Goal: Understand process/instructions: Learn how to perform a task or action

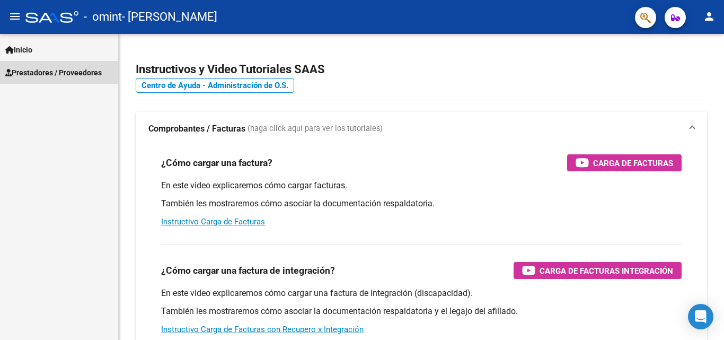
click at [65, 68] on span "Prestadores / Proveedores" at bounding box center [53, 73] width 96 height 12
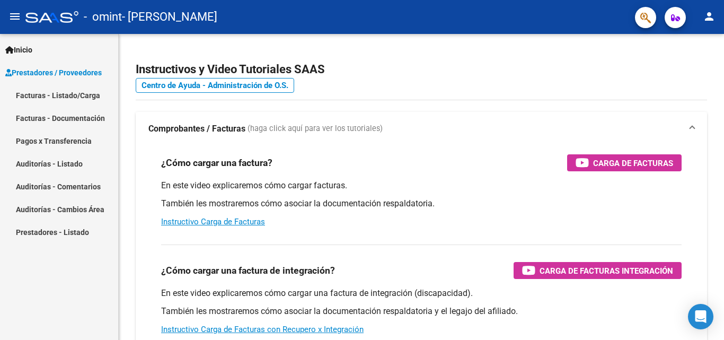
click at [59, 95] on link "Facturas - Listado/Carga" at bounding box center [59, 95] width 118 height 23
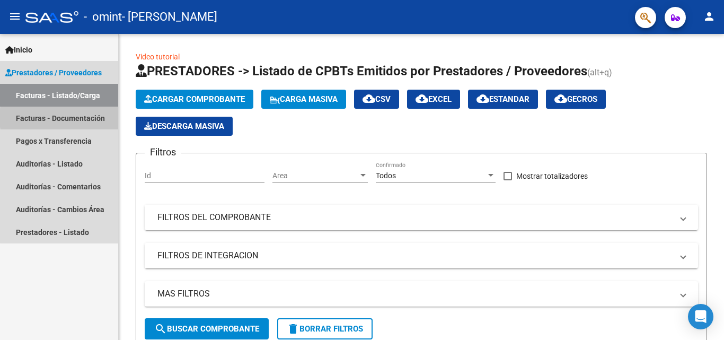
click at [86, 118] on link "Facturas - Documentación" at bounding box center [59, 118] width 118 height 23
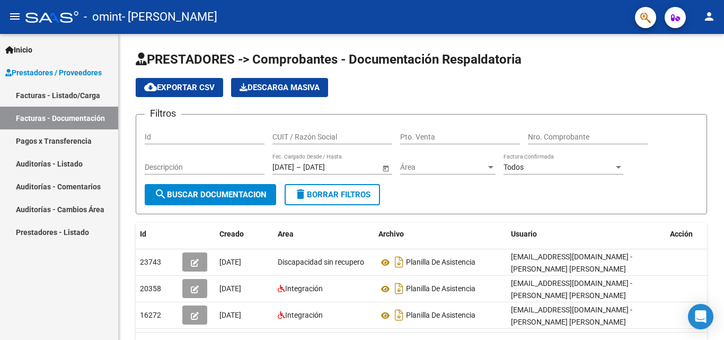
click at [101, 300] on div "Inicio Instructivos Contacto OS Prestadores / Proveedores Facturas - Listado/Ca…" at bounding box center [59, 187] width 118 height 306
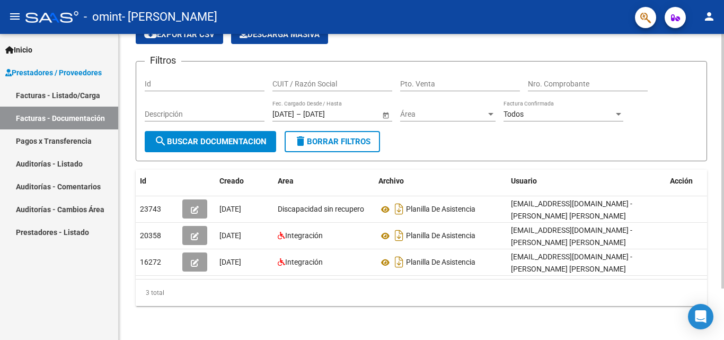
click at [724, 304] on div at bounding box center [723, 187] width 3 height 306
click at [65, 101] on link "Facturas - Listado/Carga" at bounding box center [59, 95] width 118 height 23
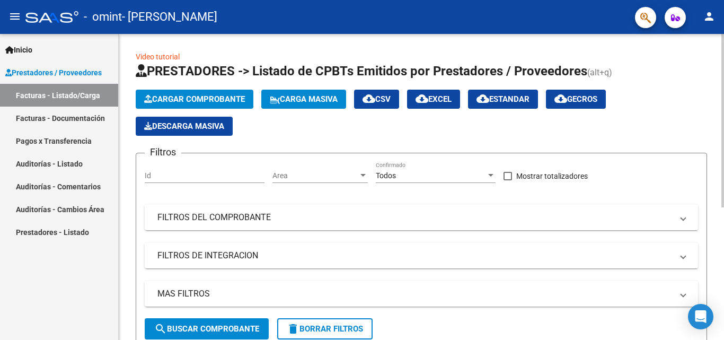
click at [365, 120] on div "Cargar Comprobante Carga Masiva cloud_download CSV cloud_download EXCEL cloud_d…" at bounding box center [422, 113] width 572 height 46
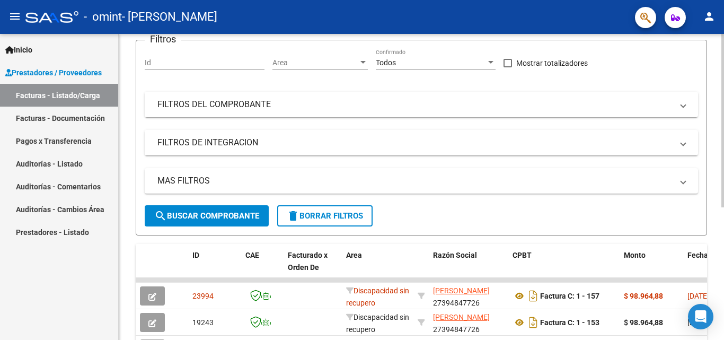
scroll to position [170, 0]
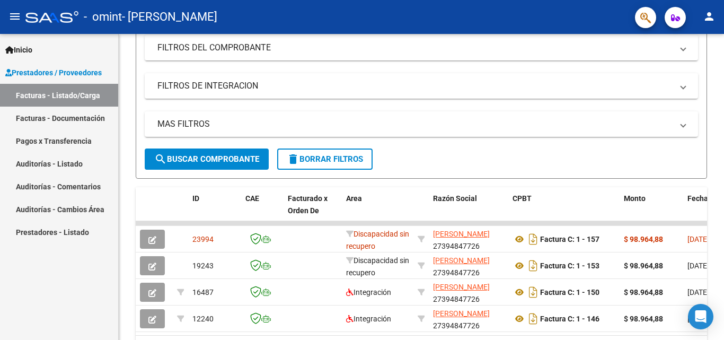
click at [44, 50] on link "Inicio" at bounding box center [59, 49] width 118 height 23
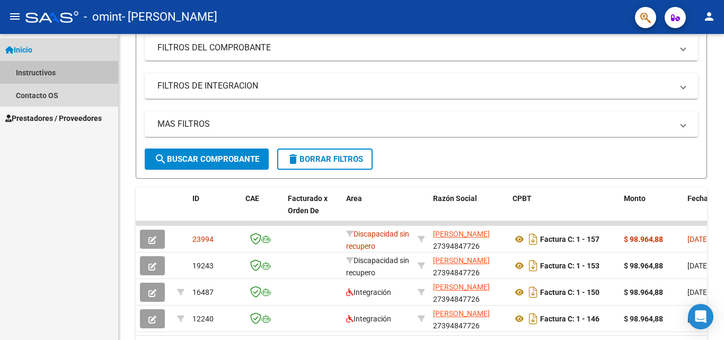
click at [55, 63] on link "Instructivos" at bounding box center [59, 72] width 118 height 23
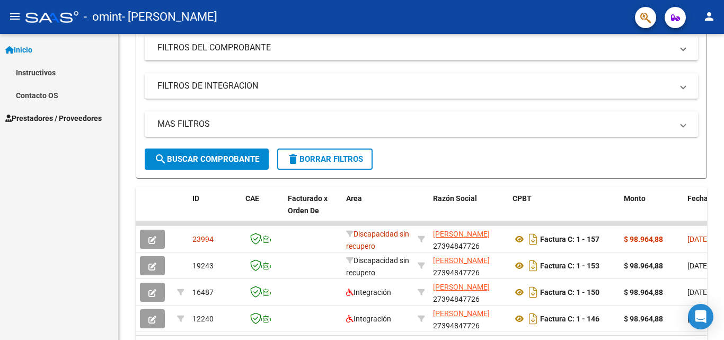
scroll to position [159, 0]
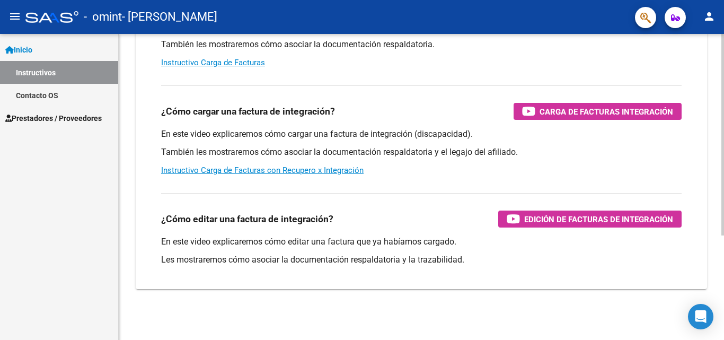
click at [146, 131] on div "¿Cómo cargar una factura? Carga de Facturas En este video explicaremos cómo car…" at bounding box center [422, 138] width 572 height 302
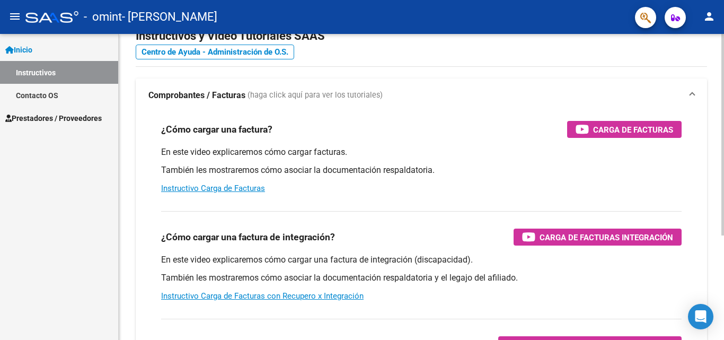
scroll to position [0, 0]
